Goal: Browse casually

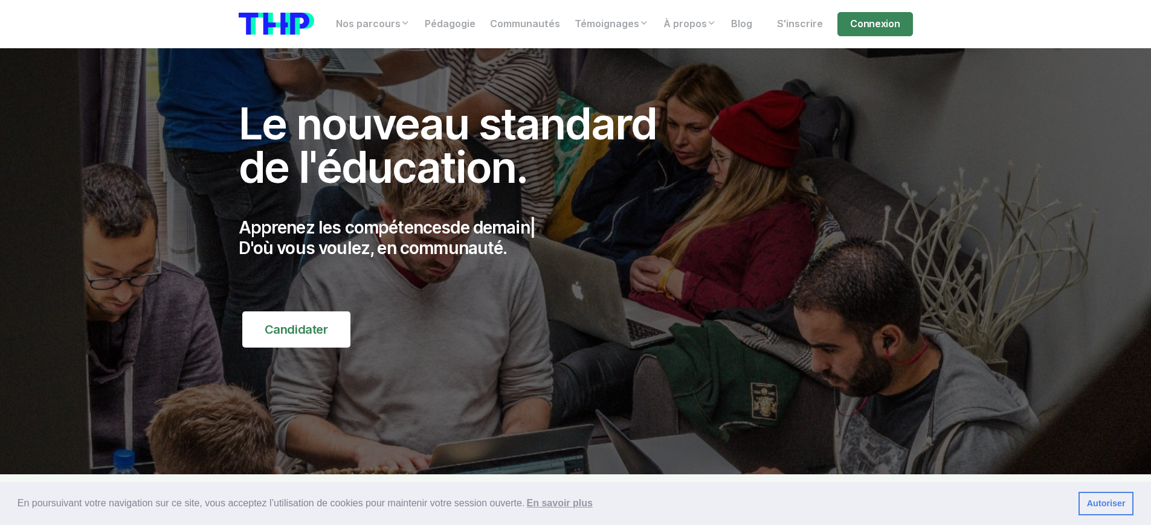
click at [460, 238] on p "Apprenez les compétences de demain | D'où vous voulez, en communauté." at bounding box center [461, 238] width 445 height 40
click at [460, 238] on p "Apprenez les compétences du digita | D'où vous voulez, en communauté." at bounding box center [461, 238] width 445 height 40
click at [460, 238] on p "Apprenez les compétences | D'où vous voulez, en communauté." at bounding box center [461, 238] width 445 height 40
click at [460, 238] on p "Apprenez les compétences de l'inform | D'où vous voulez, en communauté." at bounding box center [461, 238] width 445 height 40
click at [460, 238] on p "Apprenez les compétences demandées du ma | D'où vous voulez, en communauté." at bounding box center [461, 238] width 445 height 40
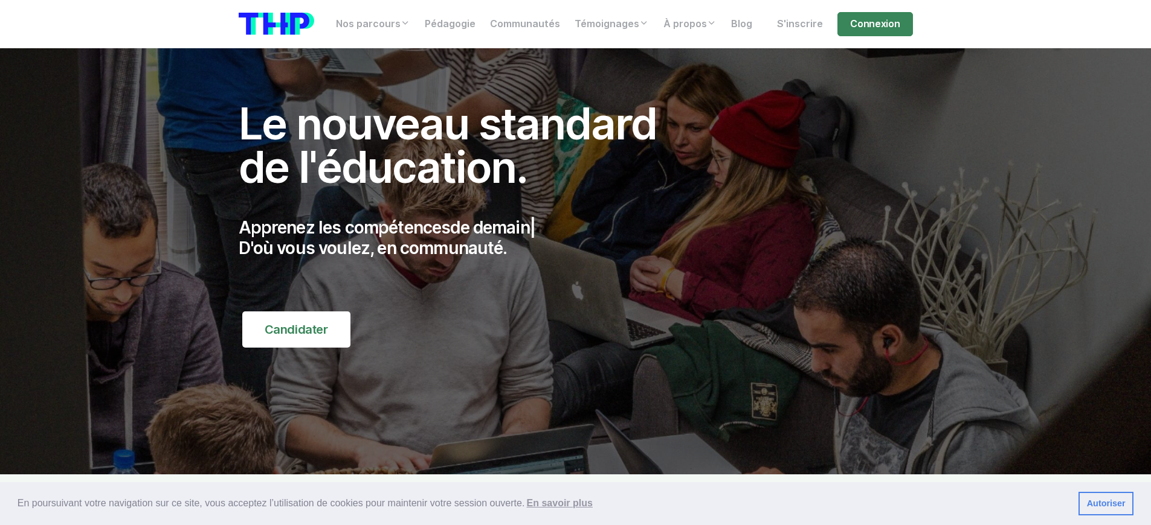
click at [460, 238] on p "Apprenez les compétences de demain | D'où vous voulez, en communauté." at bounding box center [461, 238] width 445 height 40
click at [460, 238] on p "Apprenez les compétences demandées du ma | D'où vous voulez, en communauté." at bounding box center [461, 238] width 445 height 40
click at [460, 238] on p "Apprenez les compétences d | D'où vous voulez, en communauté." at bounding box center [461, 238] width 445 height 40
click at [460, 238] on p "Apprenez les compétences de l'informa | D'où vous voulez, en communauté." at bounding box center [461, 238] width 445 height 40
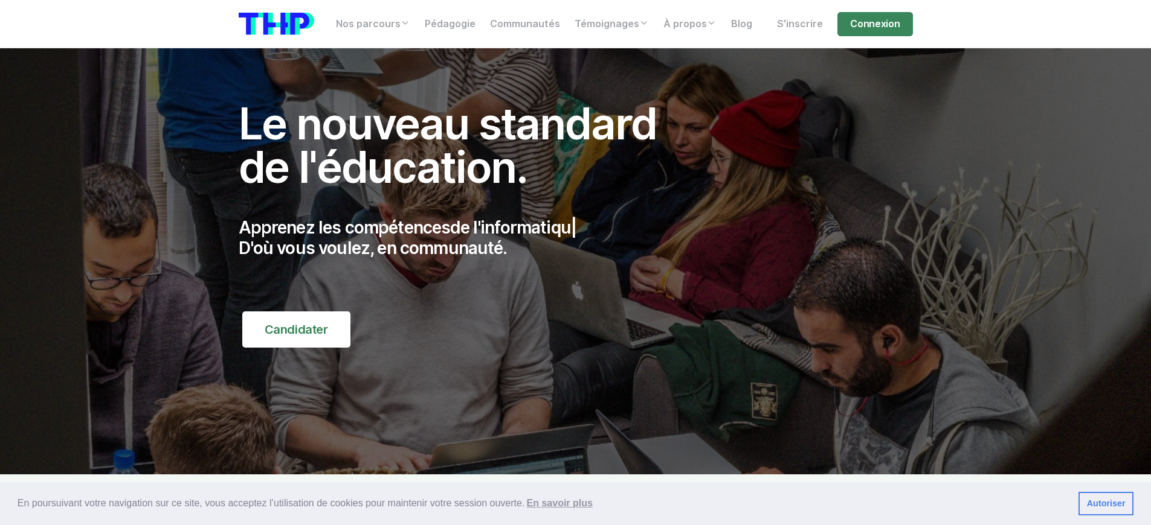
click at [460, 238] on p "Apprenez les compétences de l'informatiqu | D'où vous voulez, en communauté." at bounding box center [461, 238] width 445 height 40
click at [460, 238] on p "Apprenez les compétences de l' | D'où vous voulez, en communauté." at bounding box center [461, 238] width 445 height 40
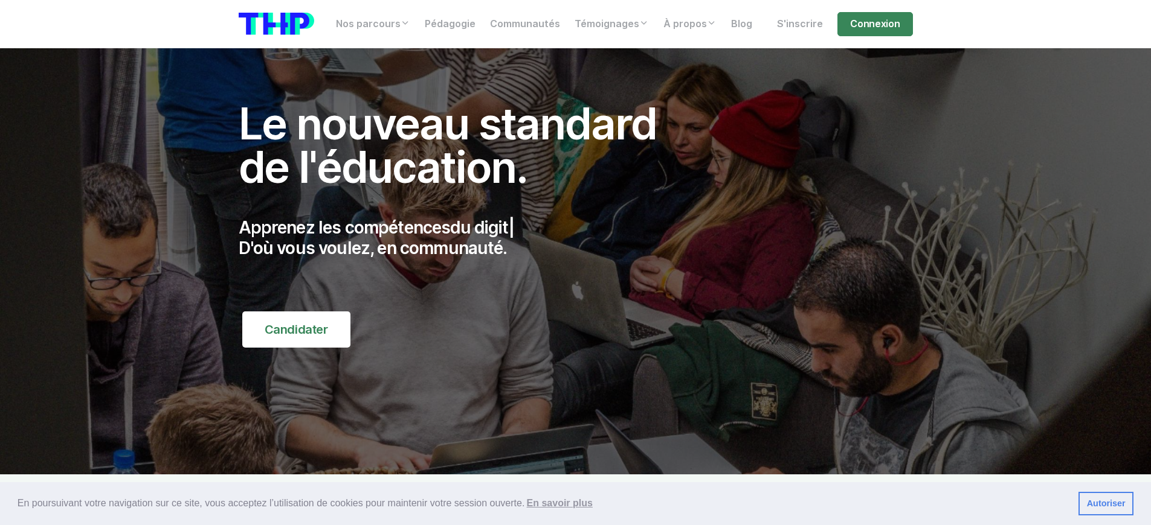
scroll to position [4868, 0]
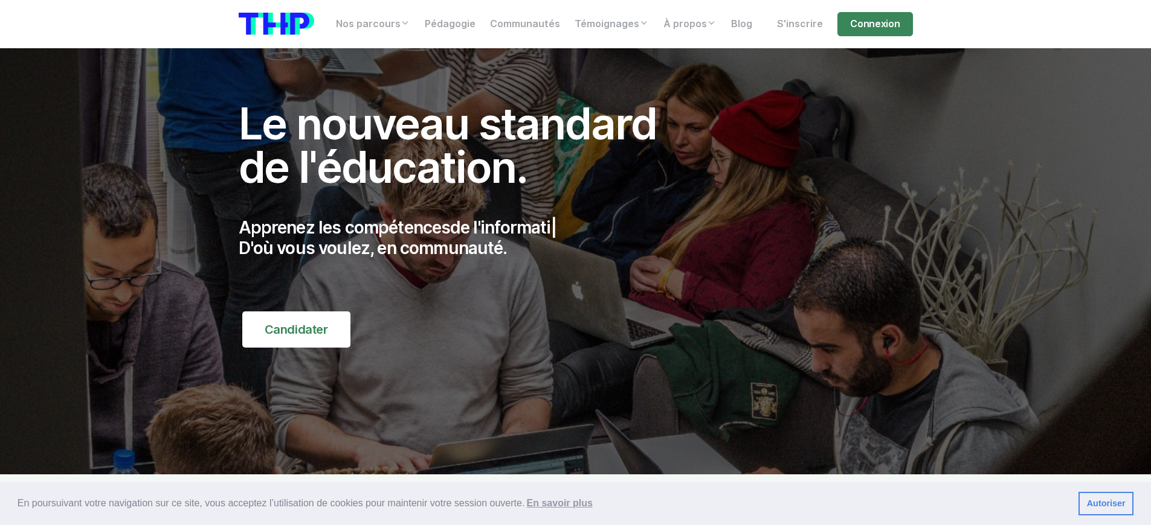
click at [460, 238] on p "Apprenez les compétences de l'informati | D'où vous voulez, en communauté." at bounding box center [461, 238] width 445 height 40
click at [460, 238] on p "Apprenez les compétences du di | D'où vous voulez, en communauté." at bounding box center [461, 238] width 445 height 40
click at [460, 238] on p "Apprenez les compétences de l'informatique, | D'où vous voulez, en communauté." at bounding box center [461, 238] width 445 height 40
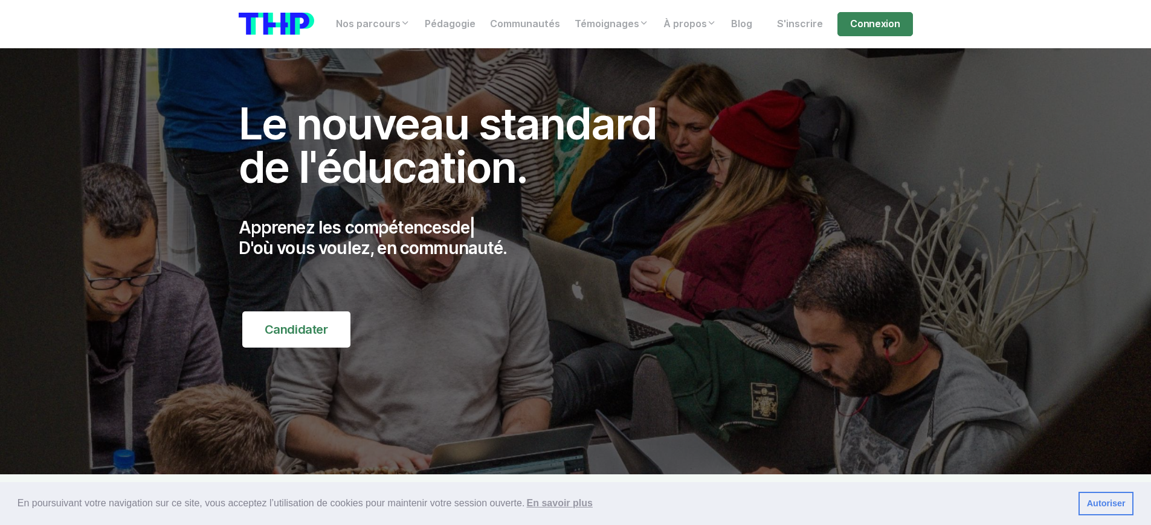
click at [460, 238] on p "Apprenez les compétences de | D'où vous voulez, en communauté." at bounding box center [461, 238] width 445 height 40
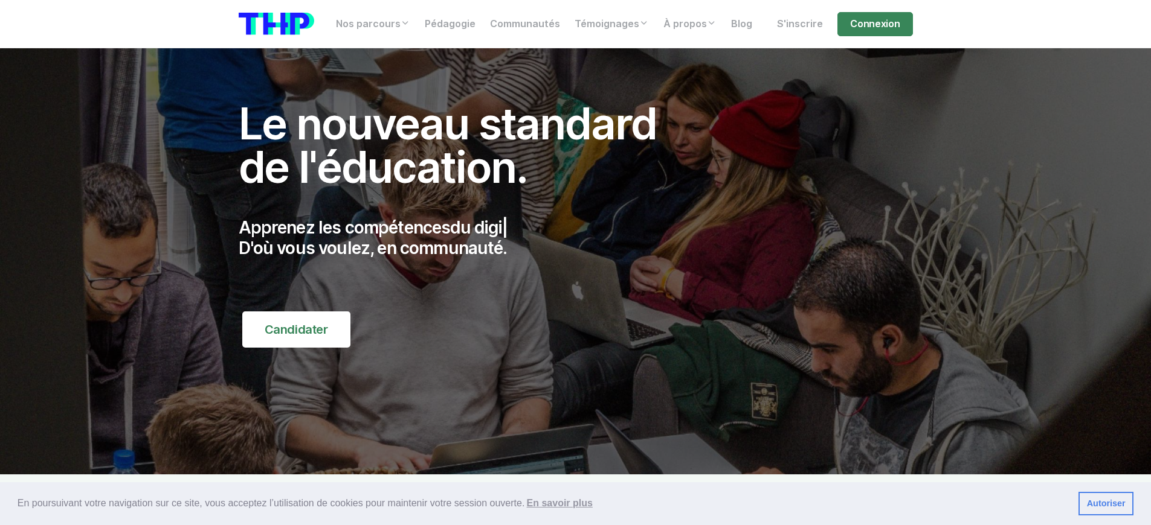
click at [460, 238] on p "Apprenez les compétences du digi | D'où vous voulez, en communauté." at bounding box center [461, 238] width 445 height 40
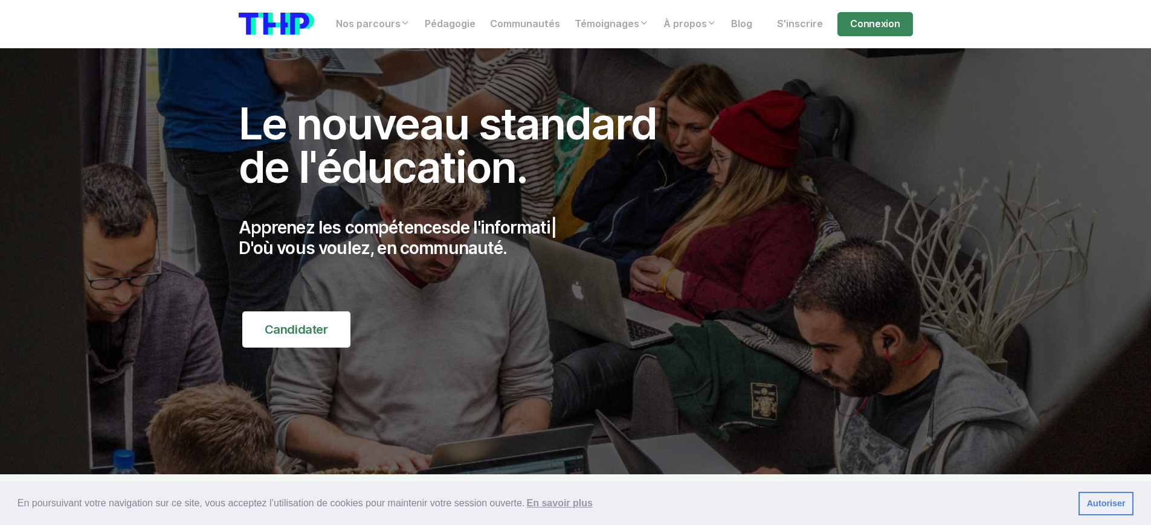
click at [460, 238] on p "Apprenez les compétences de l'informati | D'où vous voulez, en communauté." at bounding box center [461, 238] width 445 height 40
